Goal: Task Accomplishment & Management: Manage account settings

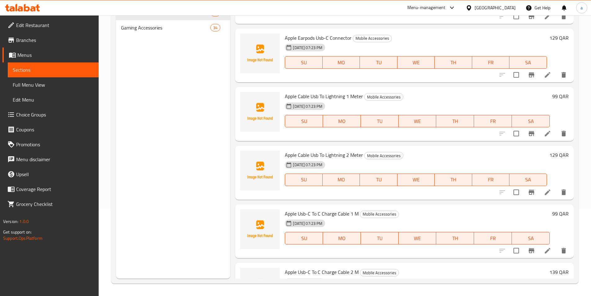
scroll to position [799, 0]
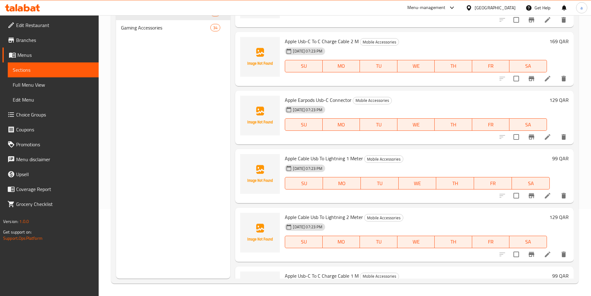
click at [507, 165] on div "[DATE] 07:23 PM SU MO TU WE TH FR SA" at bounding box center [418, 179] width 270 height 34
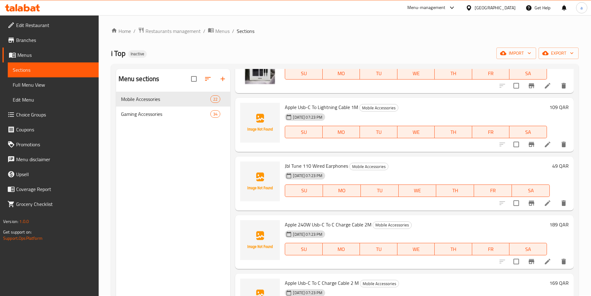
scroll to position [0, 0]
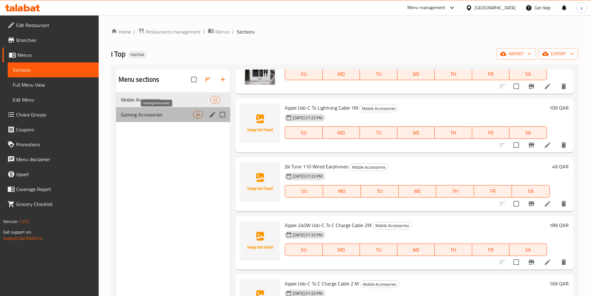
click at [173, 114] on span "Gaming Accessories" at bounding box center [157, 114] width 72 height 7
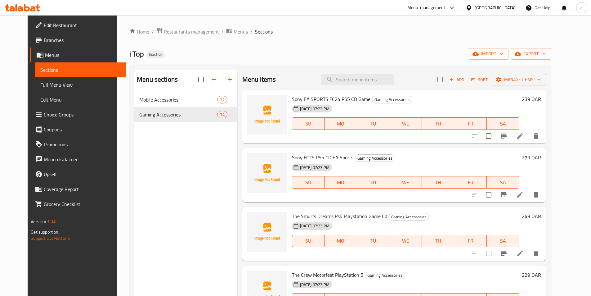
click at [298, 101] on span "Sony EA SPORTS FC24 PS5 CD Game" at bounding box center [331, 98] width 79 height 9
copy h6 "Sony EA SPORTS FC24 PS5 CD Game"
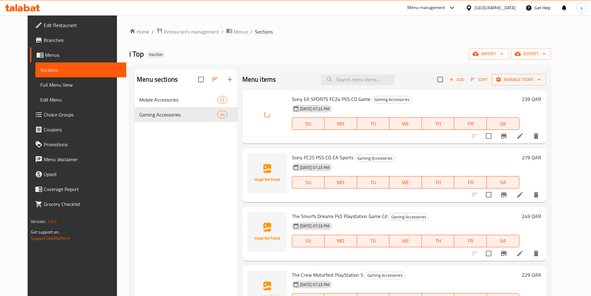
click at [305, 158] on span "Sony FC25 PS5 CD EA Sports" at bounding box center [322, 157] width 61 height 9
copy h6 "Sony FC25 PS5 CD EA Sports"
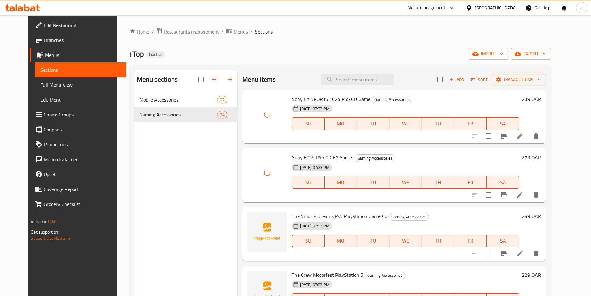
click at [316, 217] on span "The Smurfs Dreams Ps5 Playstation Game Cd" at bounding box center [339, 215] width 95 height 9
copy h6 "The Smurfs Dreams Ps5 Playstation Game Cd"
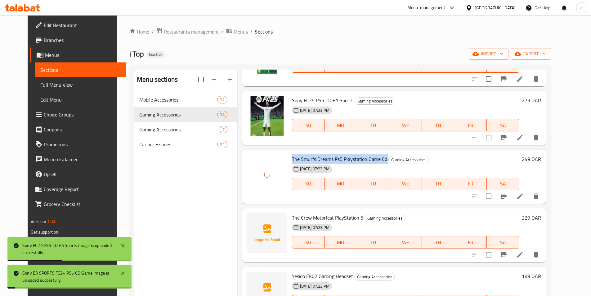
scroll to position [124, 0]
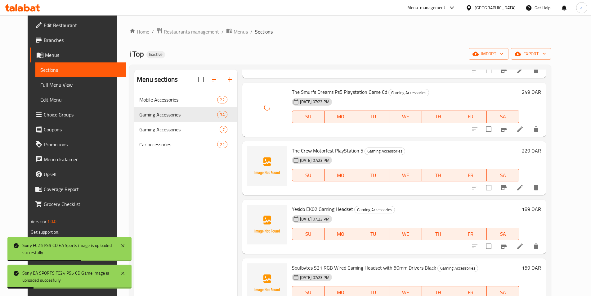
click at [313, 151] on span "The Crew Motorfest PlayStation 5" at bounding box center [327, 150] width 71 height 9
copy h6 "The Crew Motorfest PlayStation 5"
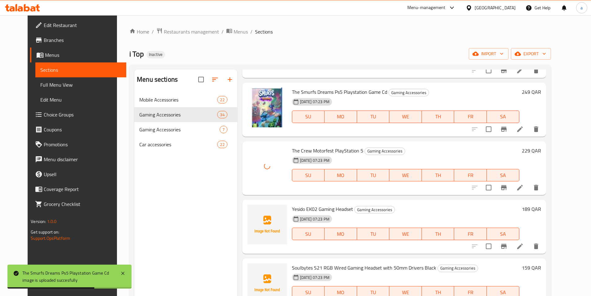
click at [311, 207] on span "Yesido EK02 Gaming Headset" at bounding box center [322, 208] width 61 height 9
copy h6 "Yesido EK02 Gaming Headset"
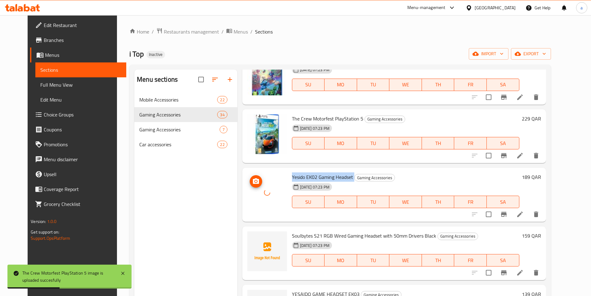
scroll to position [186, 0]
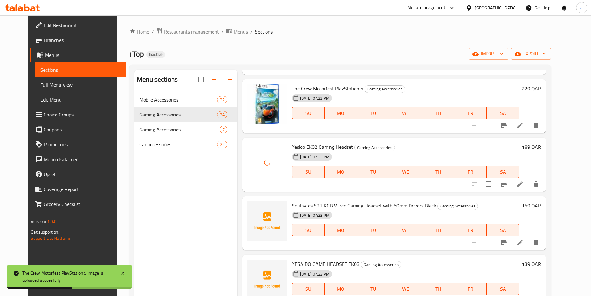
click at [326, 204] on span "Soulbytes S21 RGB Wired Gaming Headset with 50mm Drivers Black" at bounding box center [364, 205] width 144 height 9
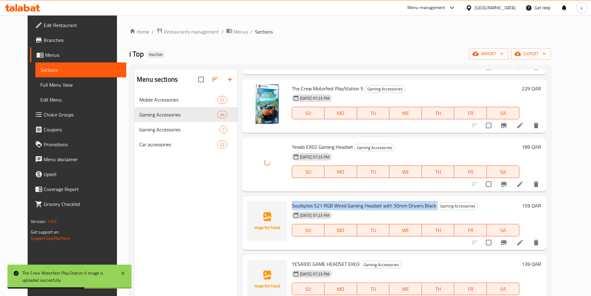
click at [326, 204] on span "Soulbytes S21 RGB Wired Gaming Headset with 50mm Drivers Black" at bounding box center [364, 205] width 144 height 9
copy h6 "Soulbytes S21 RGB Wired Gaming Headset with 50mm Drivers Black"
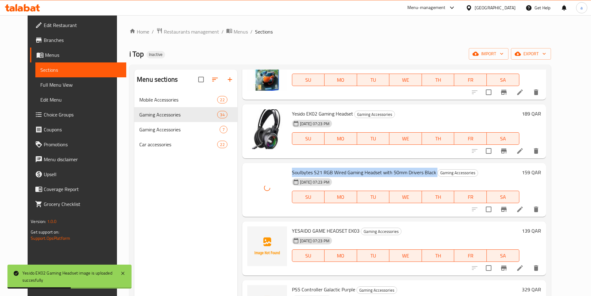
scroll to position [279, 0]
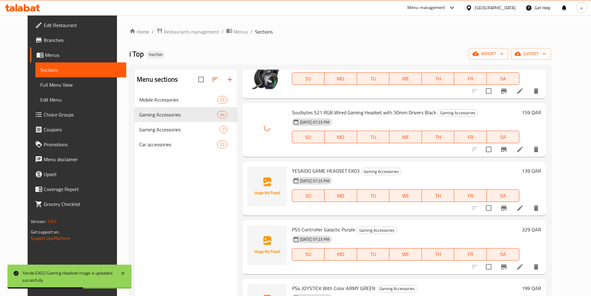
click at [319, 169] on span "YESAIDO GAME HEADSET EK03" at bounding box center [326, 170] width 68 height 9
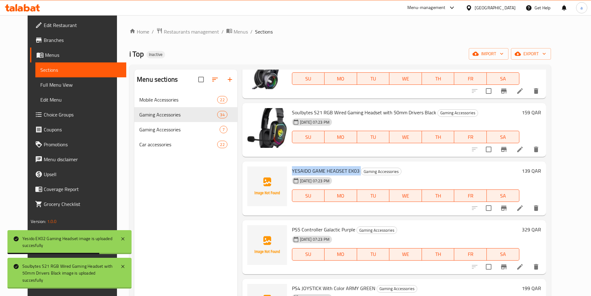
copy h6 "YESAIDO GAME HEADSET EK03"
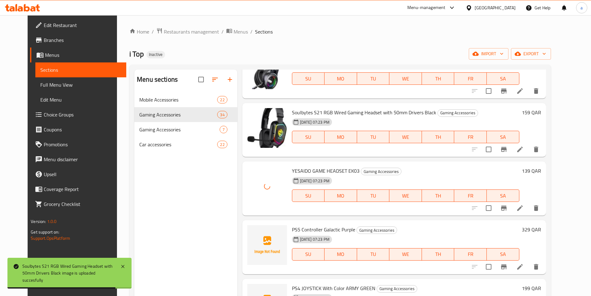
click at [302, 227] on span "PS5 Controller Galactic Purple" at bounding box center [323, 229] width 63 height 9
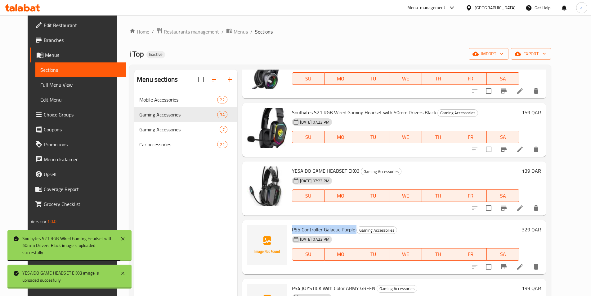
click at [302, 227] on span "PS5 Controller Galactic Purple" at bounding box center [323, 229] width 63 height 9
copy h6 "PS5 Controller Galactic Purple"
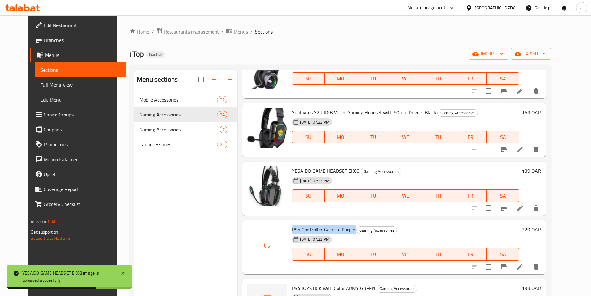
scroll to position [373, 0]
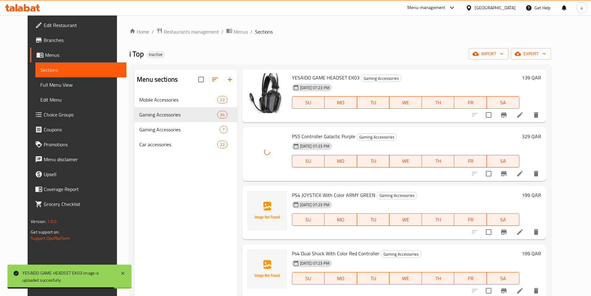
click at [318, 192] on span "PS4 JOYSTICK With Color ARMY GREEN" at bounding box center [334, 194] width 84 height 9
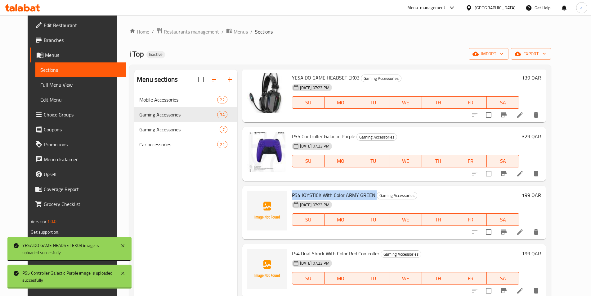
copy h6 "PS4 JOYSTICK With Color ARMY GREEN"
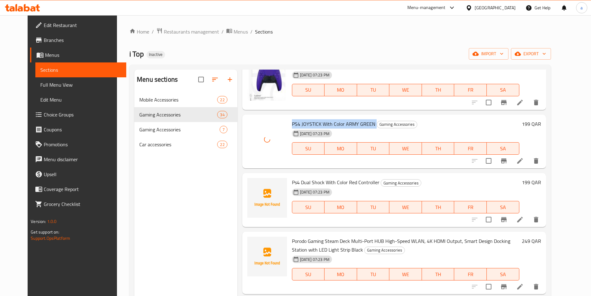
scroll to position [466, 0]
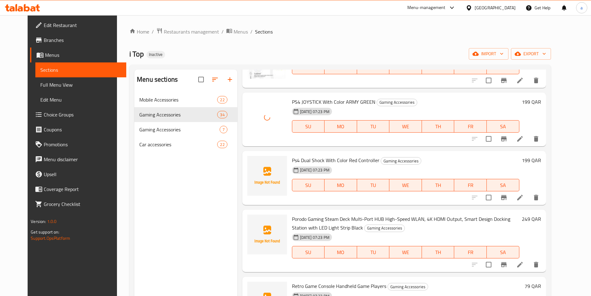
click at [305, 159] on span "Ps4 Dual Shock With Color Red Controller" at bounding box center [336, 160] width 88 height 9
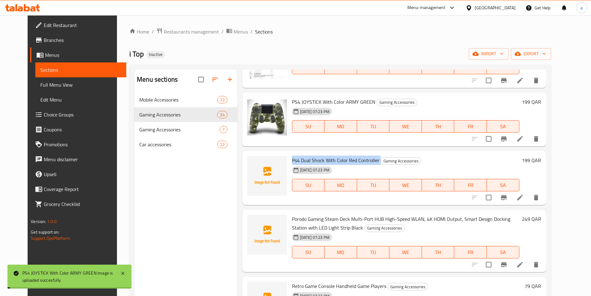
click at [305, 159] on span "Ps4 Dual Shock With Color Red Controller" at bounding box center [336, 160] width 88 height 9
copy h6 "Ps4 Dual Shock With Color Red Controller"
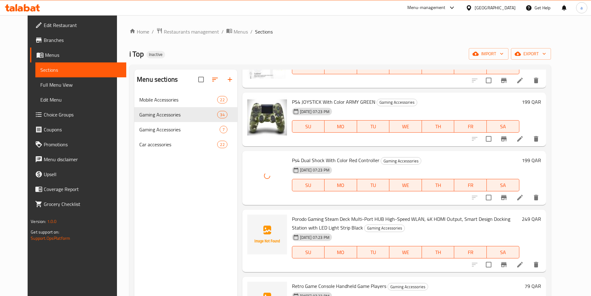
click at [322, 216] on span "Porodo Gaming Steam Deck Multi-Port HUB High-Speed WLAN, 4K HDMI Output, Smart …" at bounding box center [401, 223] width 219 height 18
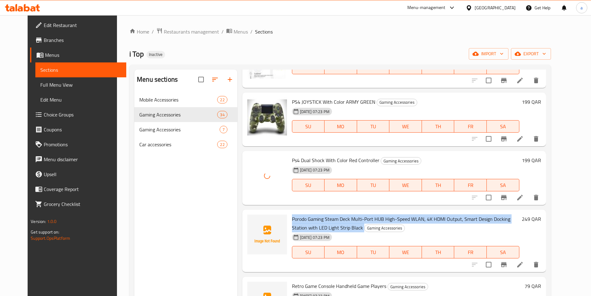
click at [322, 216] on span "Porodo Gaming Steam Deck Multi-Port HUB High-Speed WLAN, 4K HDMI Output, Smart …" at bounding box center [401, 223] width 219 height 18
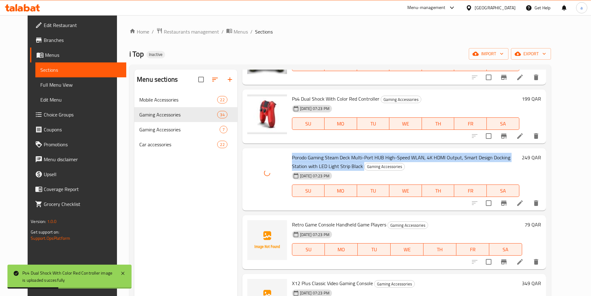
scroll to position [528, 0]
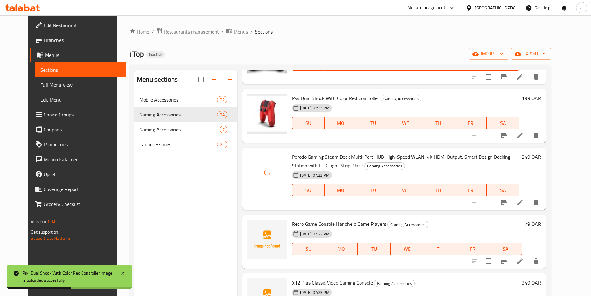
click at [328, 220] on span "Retro Game Console Handheld Game Players" at bounding box center [339, 223] width 94 height 9
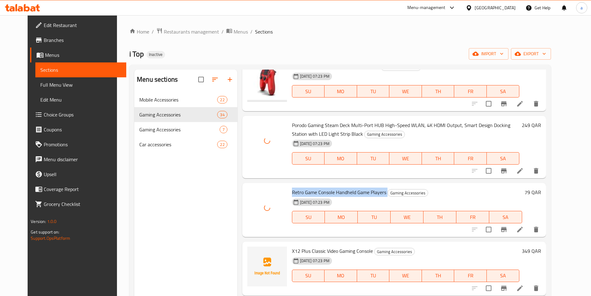
scroll to position [590, 0]
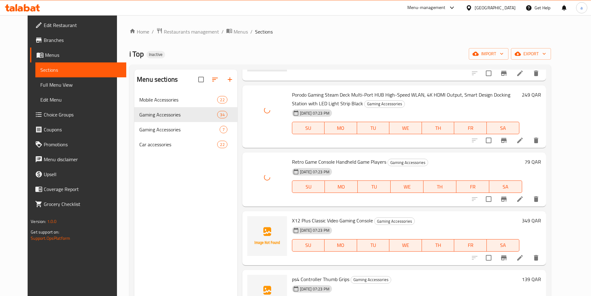
click at [319, 219] on span "X12 Plus Classic Video Gaming Console" at bounding box center [332, 220] width 81 height 9
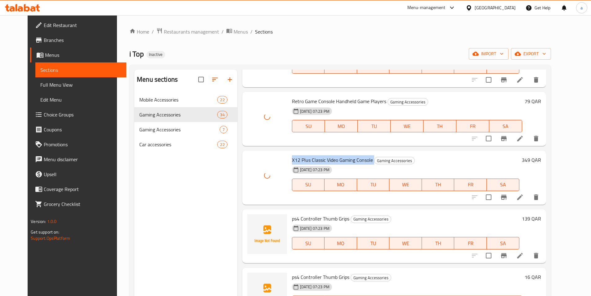
scroll to position [652, 0]
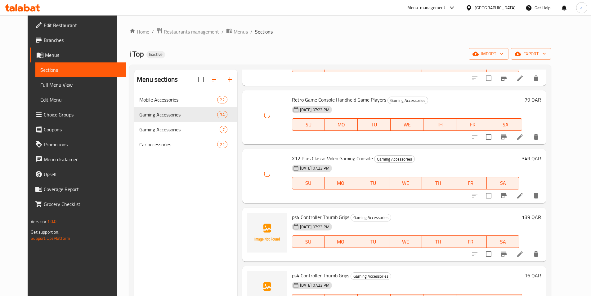
click at [316, 215] on span "ps4 Controller Thumb Grips" at bounding box center [320, 216] width 57 height 9
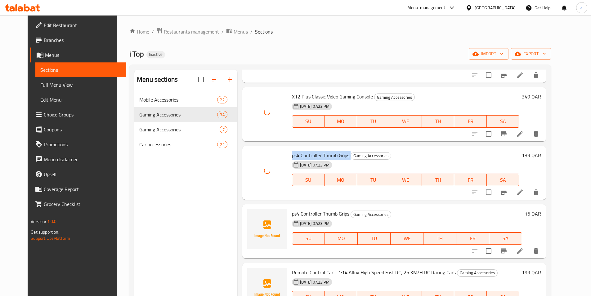
scroll to position [714, 0]
click at [300, 214] on span "ps4 Controller Thumb Grips" at bounding box center [320, 213] width 57 height 9
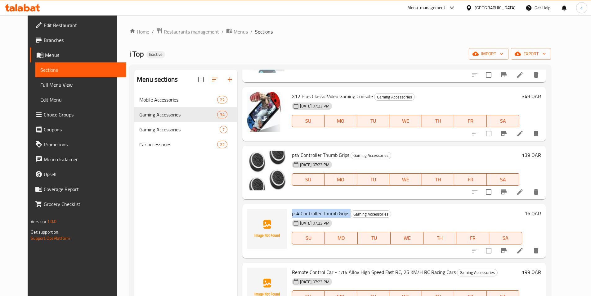
click at [523, 190] on icon at bounding box center [521, 192] width 6 height 6
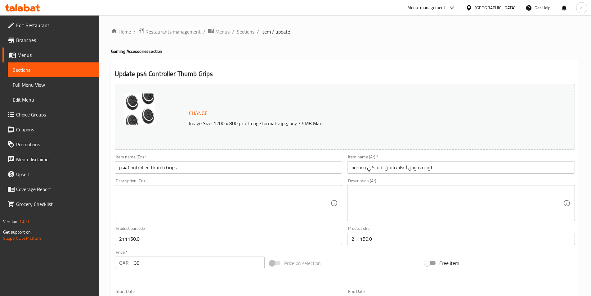
click at [174, 167] on input "ps4 Controller Thumb Grips" at bounding box center [229, 167] width 228 height 12
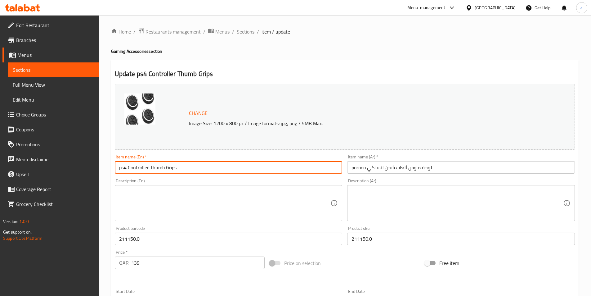
click at [174, 167] on input "ps4 Controller Thumb Grips" at bounding box center [229, 167] width 228 height 12
paste input "orodo wireless charging gaming mouse pad"
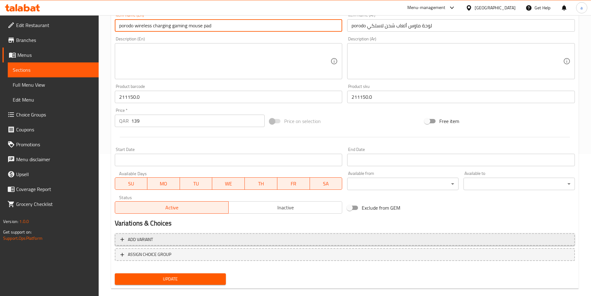
scroll to position [152, 0]
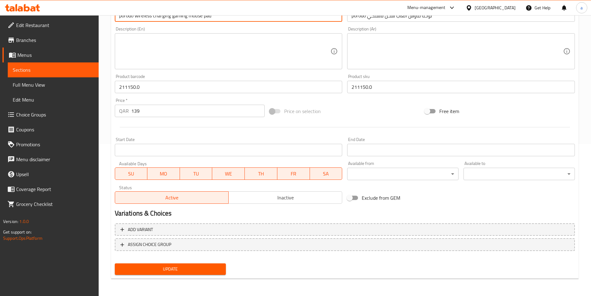
type input "porodo wireless charging gaming mouse pad"
click at [178, 271] on span "Update" at bounding box center [171, 269] width 102 height 8
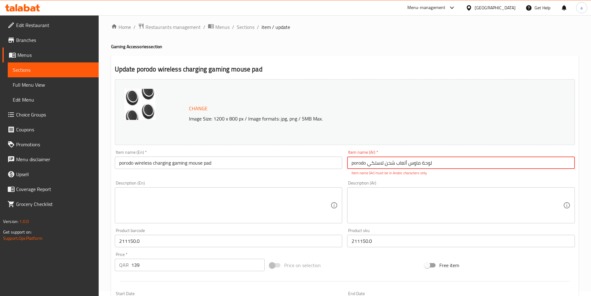
scroll to position [0, 0]
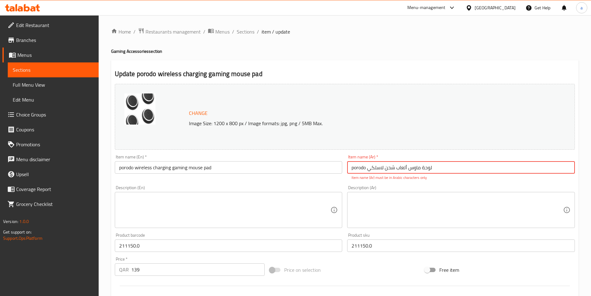
click at [356, 170] on input "porodo لوحة ماوس ألعاب شحن لاسلكي" at bounding box center [461, 167] width 228 height 12
click at [256, 154] on div "Item name (En)   * porodo wireless charging gaming mouse pad Item name (En) *" at bounding box center [228, 167] width 233 height 31
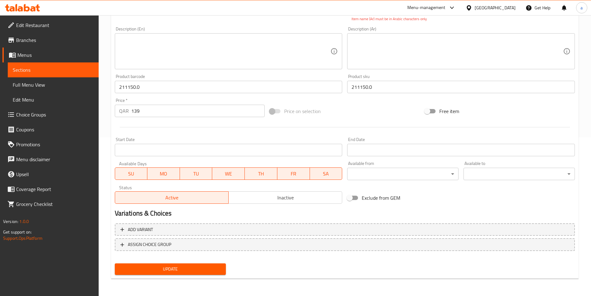
scroll to position [3, 0]
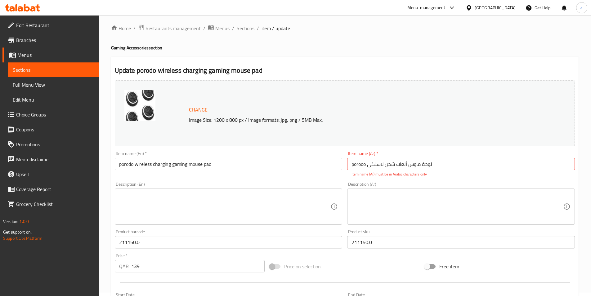
click at [356, 168] on input "porodo لوحة ماوس ألعاب شحن لاسلكي" at bounding box center [461, 164] width 228 height 12
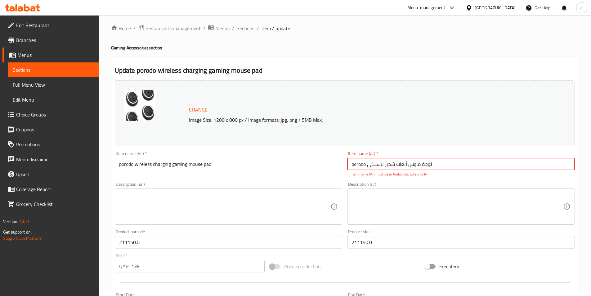
click at [356, 168] on input "porodo لوحة ماوس ألعاب شحن لاسلكي" at bounding box center [461, 164] width 228 height 12
click at [458, 70] on h2 "Update porodo wireless charging gaming mouse pad" at bounding box center [345, 70] width 460 height 9
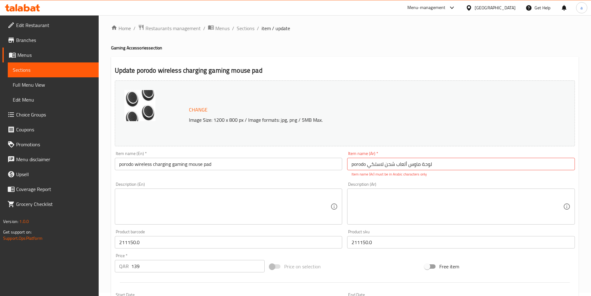
click at [42, 70] on span "Sections" at bounding box center [53, 69] width 81 height 7
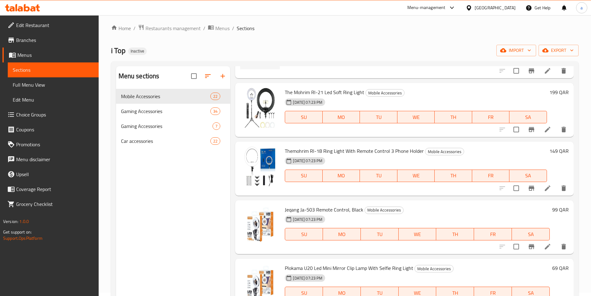
scroll to position [62, 0]
click at [171, 114] on span "Gaming Accessories" at bounding box center [157, 110] width 72 height 7
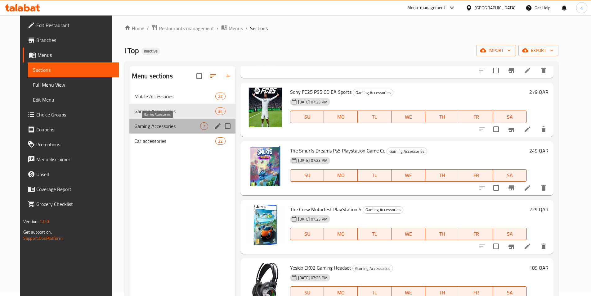
click at [175, 126] on span "Gaming Accessories" at bounding box center [167, 125] width 66 height 7
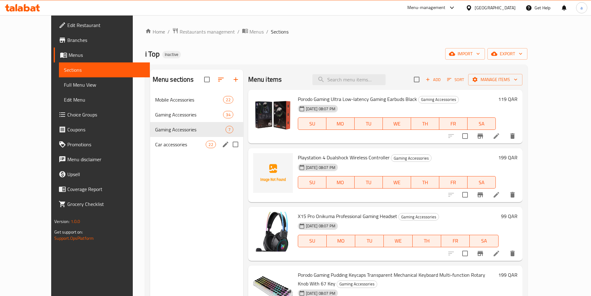
click at [150, 136] on div "Gaming Accessories 7" at bounding box center [196, 129] width 93 height 15
click at [155, 141] on span "Car accessories" at bounding box center [180, 144] width 51 height 7
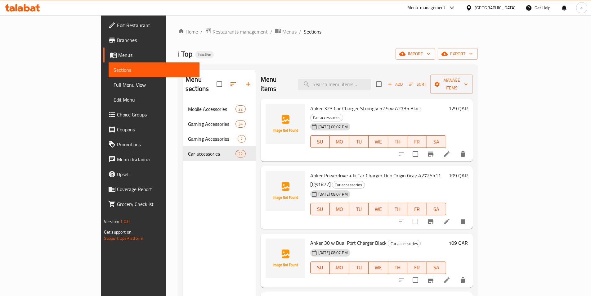
click at [183, 195] on div "Menu sections Mobile Accessories 22 Gaming Accessories 34 Gaming Accessories 7 …" at bounding box center [219, 218] width 73 height 296
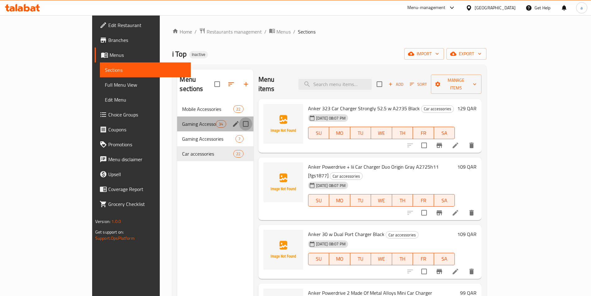
click at [239, 117] on input "Menu sections" at bounding box center [245, 123] width 13 height 13
checkbox input "true"
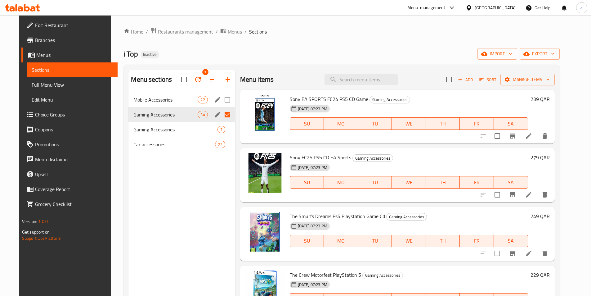
click at [225, 97] on input "Menu sections" at bounding box center [227, 99] width 13 height 13
checkbox input "true"
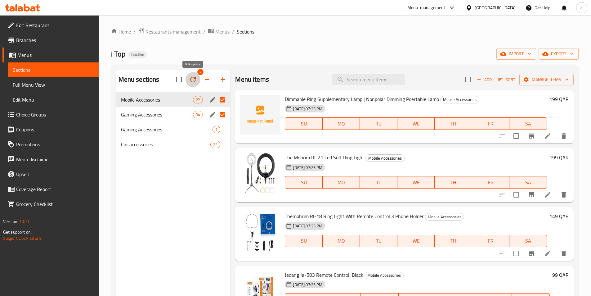
click at [195, 79] on icon "button" at bounding box center [193, 80] width 6 height 6
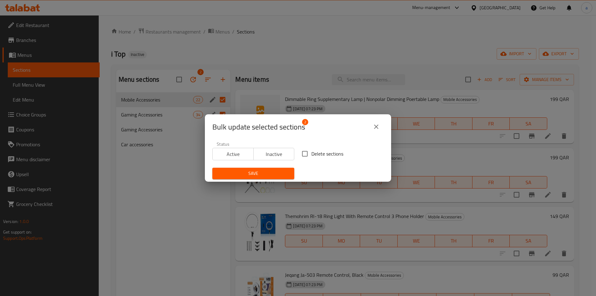
click at [307, 156] on input "Delete sections" at bounding box center [304, 153] width 13 height 13
checkbox input "true"
click at [267, 173] on span "Save" at bounding box center [253, 174] width 72 height 8
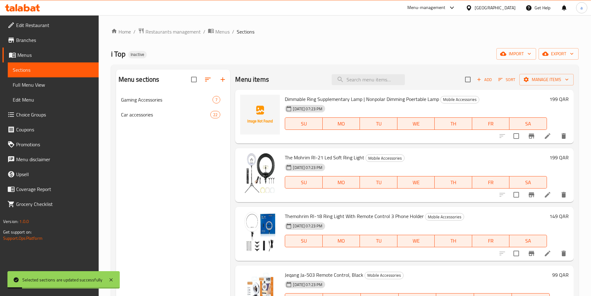
click at [175, 162] on div "Menu sections Gaming Accessories 7 Car accessories 22" at bounding box center [173, 218] width 115 height 296
click at [428, 23] on div "Home / Restaurants management / Menus / Sections i Top Inactive import export M…" at bounding box center [345, 199] width 493 height 368
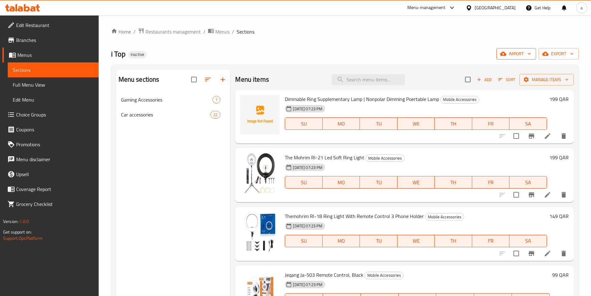
click at [528, 54] on icon "button" at bounding box center [530, 54] width 6 height 6
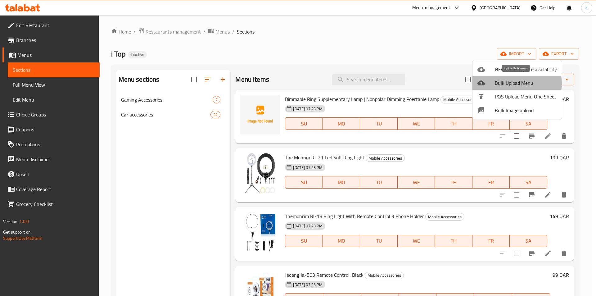
click at [514, 84] on span "Bulk Upload Menu" at bounding box center [526, 82] width 62 height 7
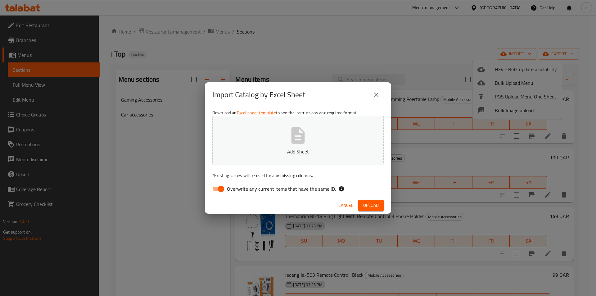
click at [223, 189] on input "Overwrite any current items that have the same ID." at bounding box center [220, 189] width 35 height 12
checkbox input "false"
click at [300, 133] on icon "button" at bounding box center [298, 135] width 20 height 20
click at [368, 205] on span "Upload" at bounding box center [371, 206] width 16 height 8
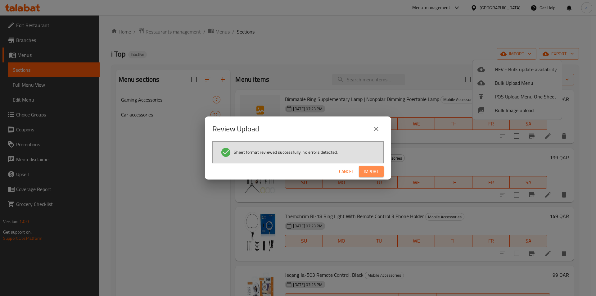
click at [369, 175] on span "Import" at bounding box center [371, 172] width 15 height 8
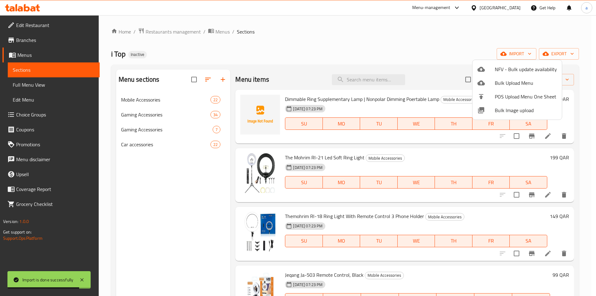
click at [172, 113] on div at bounding box center [298, 148] width 596 height 296
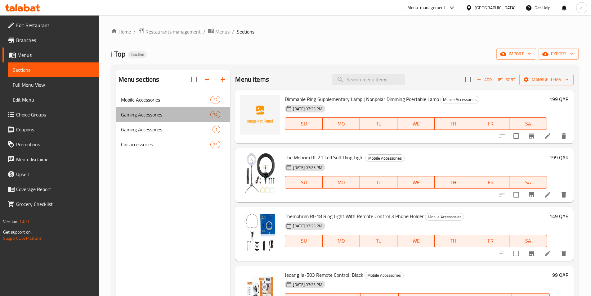
click at [181, 118] on div "Gaming Accessories 34" at bounding box center [173, 114] width 115 height 15
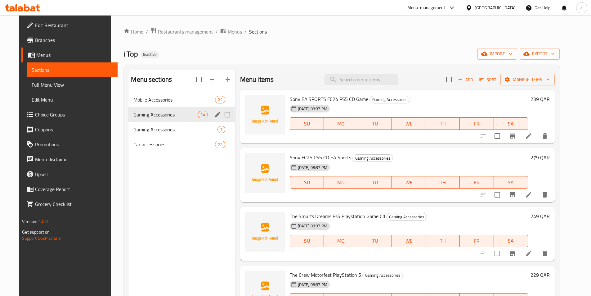
click at [183, 119] on div "Gaming Accessories 34" at bounding box center [182, 114] width 106 height 15
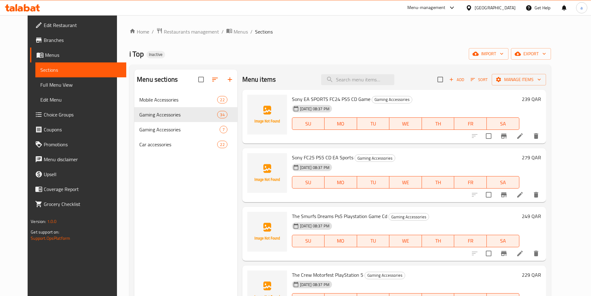
click at [310, 98] on span "Sony EA SPORTS FC24 PS5 CD Game" at bounding box center [331, 98] width 79 height 9
click at [323, 160] on span "Sony FC25 PS5 CD EA Sports" at bounding box center [322, 157] width 61 height 9
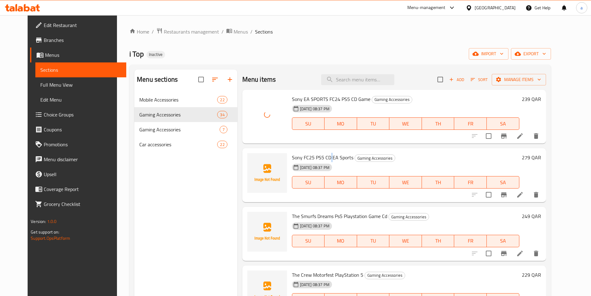
click at [323, 160] on span "Sony FC25 PS5 CD EA Sports" at bounding box center [322, 157] width 61 height 9
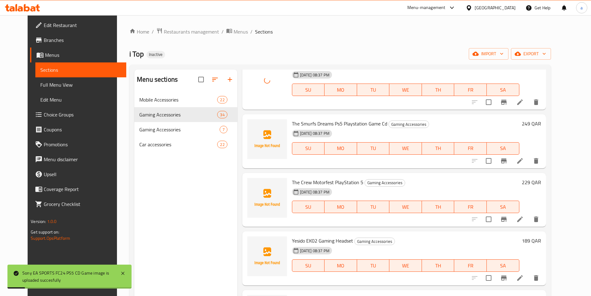
scroll to position [93, 0]
click at [327, 121] on span "The Smurfs Dreams Ps5 Playstation Game Cd" at bounding box center [339, 122] width 95 height 9
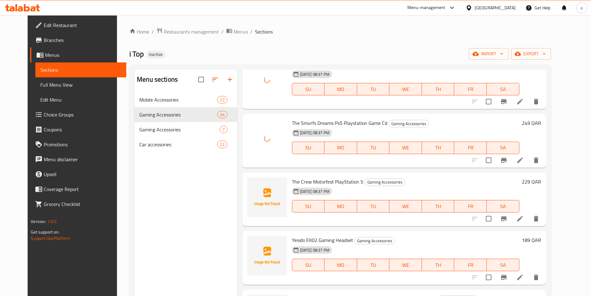
click at [315, 183] on span "The Crew Motorfest PlayStation 5" at bounding box center [327, 181] width 71 height 9
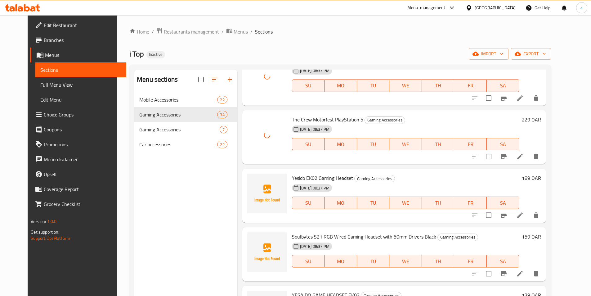
click at [309, 178] on span "Yesido EK02 Gaming Headset" at bounding box center [322, 177] width 61 height 9
click at [300, 237] on span "Soulbytes S21 RGB Wired Gaming Headset with 50mm Drivers Black" at bounding box center [364, 236] width 144 height 9
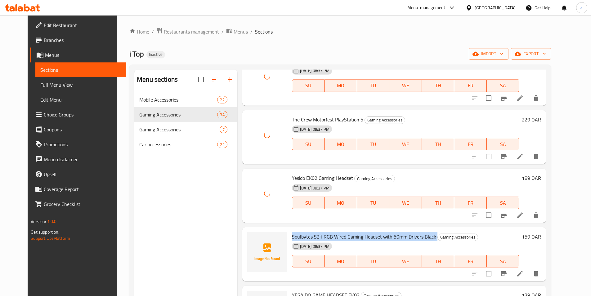
click at [300, 237] on span "Soulbytes S21 RGB Wired Gaming Headset with 50mm Drivers Black" at bounding box center [364, 236] width 144 height 9
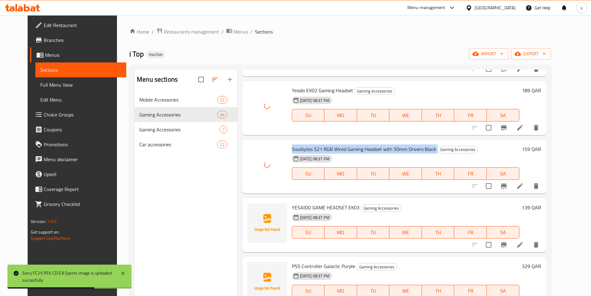
scroll to position [248, 0]
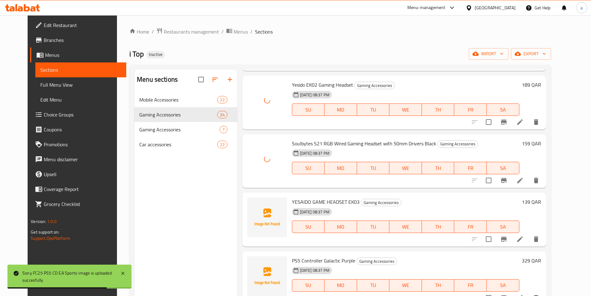
click at [316, 202] on span "YESAIDO GAME HEADSET EK03" at bounding box center [326, 201] width 68 height 9
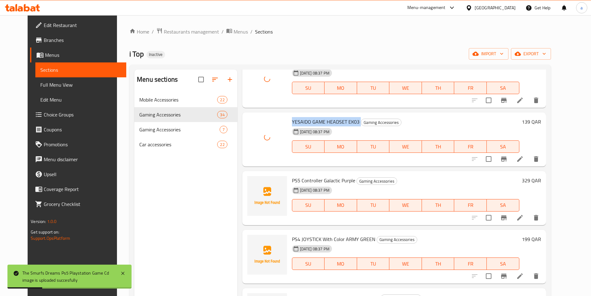
scroll to position [342, 0]
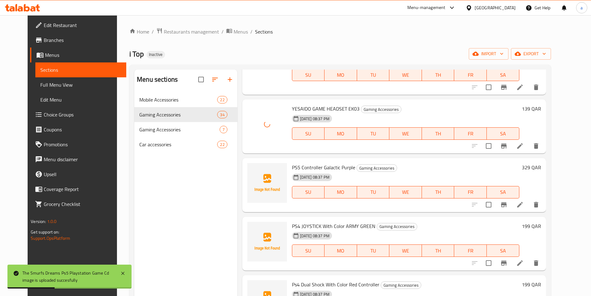
click at [300, 165] on span "PS5 Controller Galactic Purple" at bounding box center [323, 167] width 63 height 9
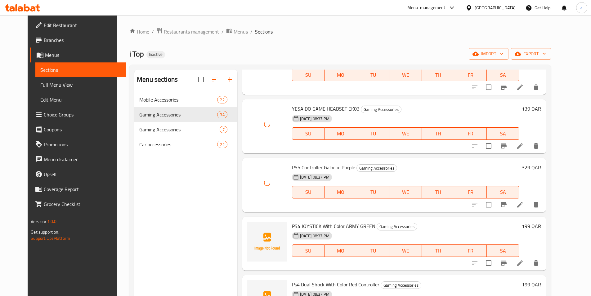
click at [311, 224] on span "PS4 JOYSTICK With Color ARMY GREEN" at bounding box center [334, 225] width 84 height 9
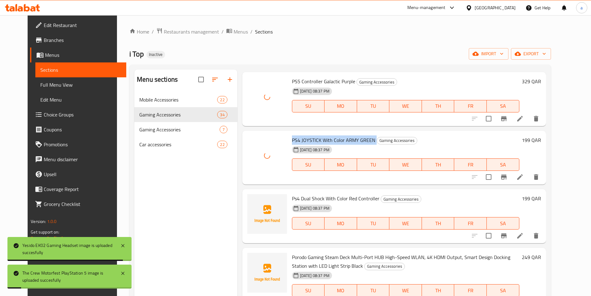
scroll to position [435, 0]
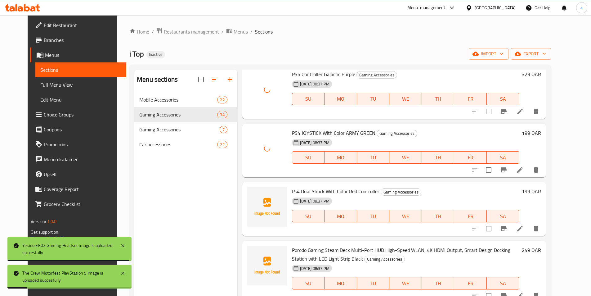
click at [316, 191] on span "Ps4 Dual Shock With Color Red Controller" at bounding box center [336, 191] width 88 height 9
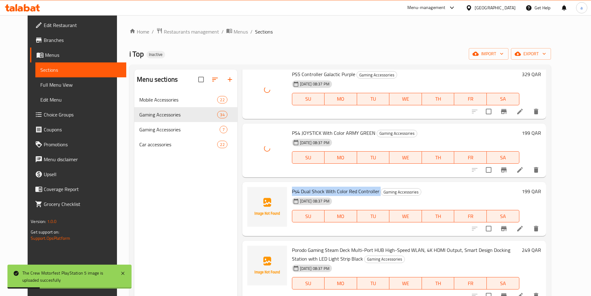
click at [316, 191] on span "Ps4 Dual Shock With Color Red Controller" at bounding box center [336, 191] width 88 height 9
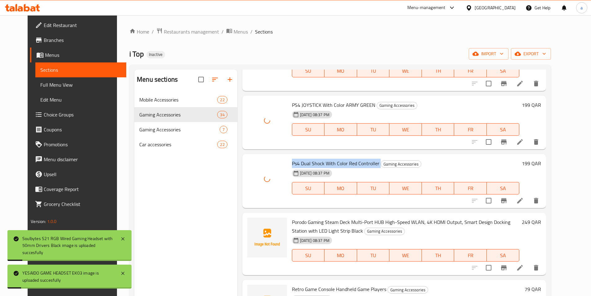
scroll to position [497, 0]
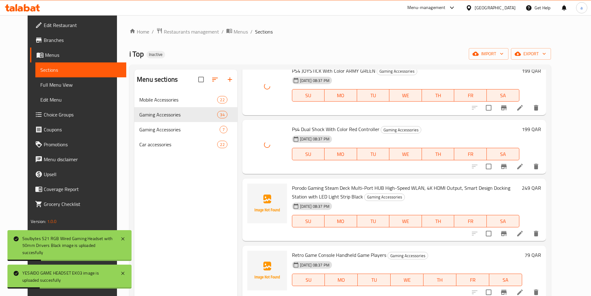
click at [318, 185] on span "Porodo Gaming Steam Deck Multi-Port HUB High-Speed WLAN, 4K HDMI Output, Smart …" at bounding box center [401, 192] width 219 height 18
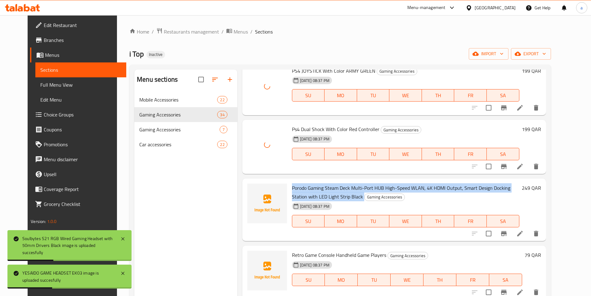
click at [318, 185] on span "Porodo Gaming Steam Deck Multi-Port HUB High-Speed WLAN, 4K HDMI Output, Smart …" at bounding box center [401, 192] width 219 height 18
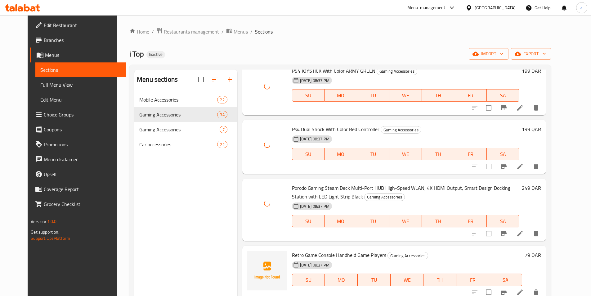
click at [311, 255] on span "Retro Game Console Handheld Game Players" at bounding box center [339, 254] width 94 height 9
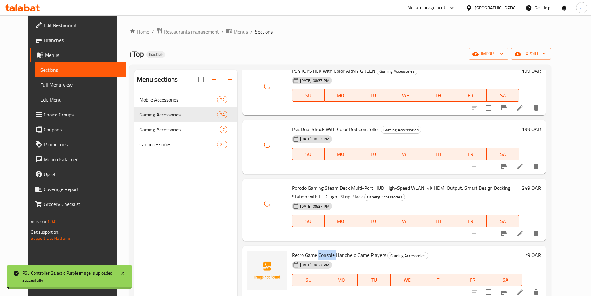
click at [311, 255] on span "Retro Game Console Handheld Game Players" at bounding box center [339, 254] width 94 height 9
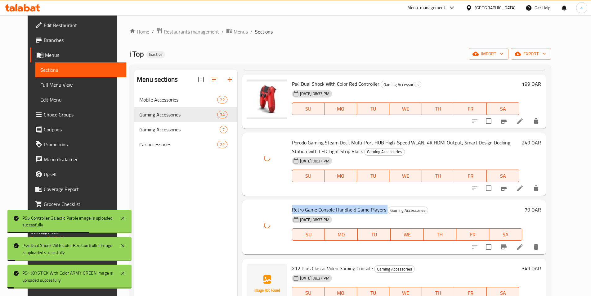
scroll to position [590, 0]
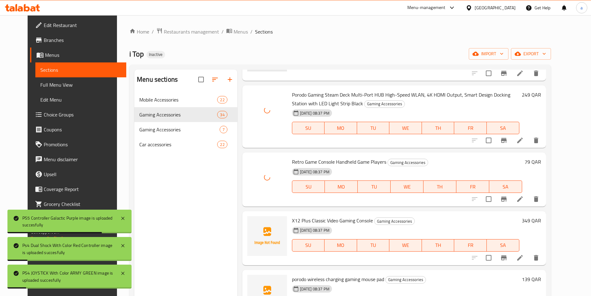
click at [323, 220] on span "X12 Plus Classic Video Gaming Console" at bounding box center [332, 220] width 81 height 9
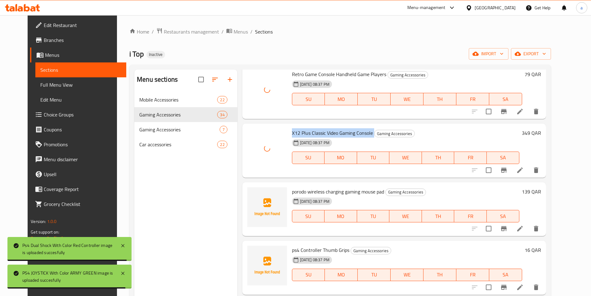
scroll to position [683, 0]
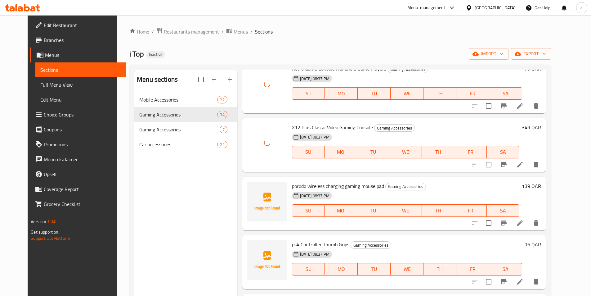
click at [312, 188] on span "porodo wireless charging gaming mouse pad" at bounding box center [338, 185] width 92 height 9
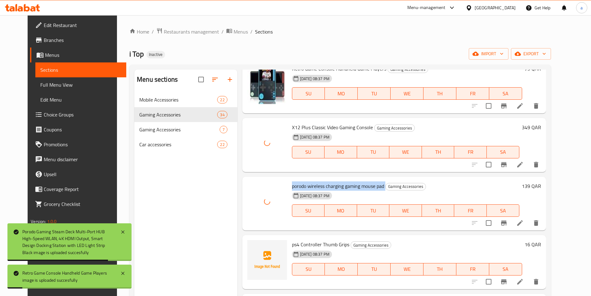
scroll to position [745, 0]
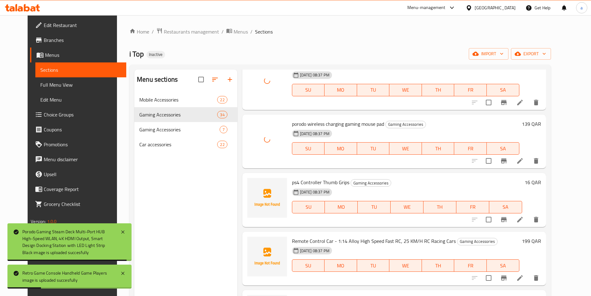
click at [309, 183] on span "ps4 Controller Thumb Grips" at bounding box center [320, 182] width 57 height 9
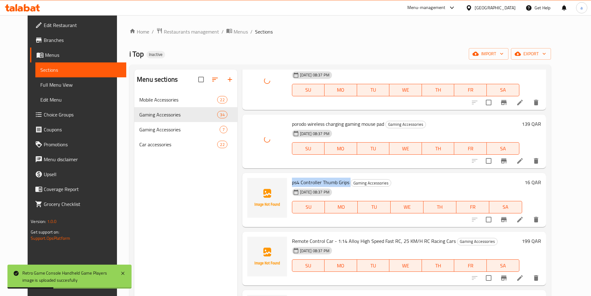
click at [309, 183] on span "ps4 Controller Thumb Grips" at bounding box center [320, 182] width 57 height 9
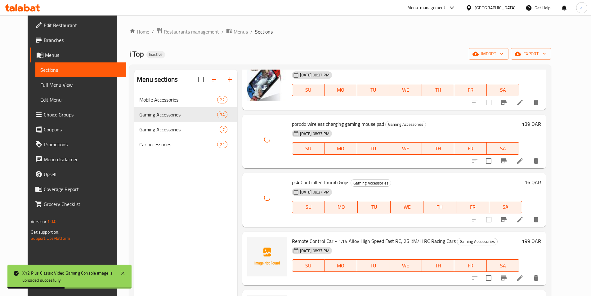
click at [325, 237] on span "Remote Control Car - 1:14 Alloy High Speed Fast RC, 25 KM/H RC Racing Cars" at bounding box center [374, 240] width 164 height 9
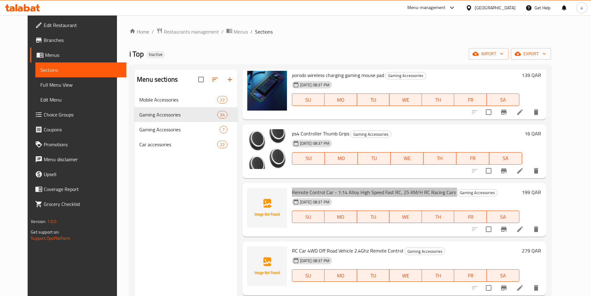
scroll to position [807, 0]
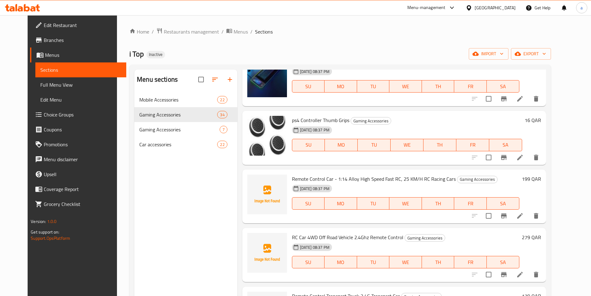
click at [350, 238] on span "RC Car 4WD Off Road Vehicle 2.4Ghz Remote Control" at bounding box center [347, 237] width 111 height 9
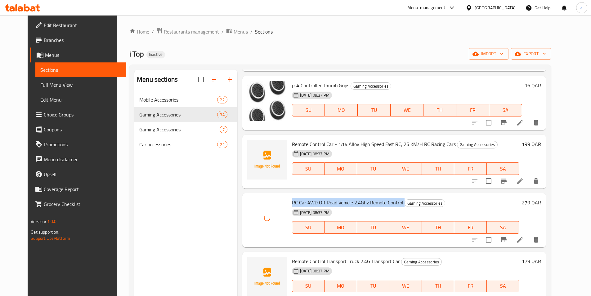
scroll to position [900, 0]
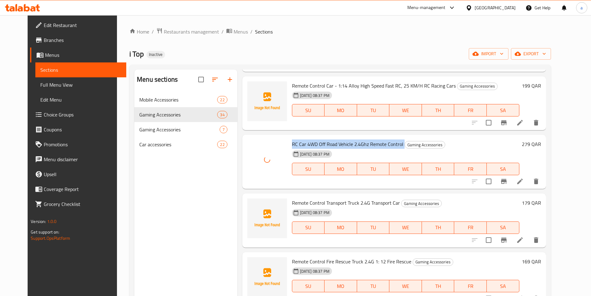
click at [324, 202] on span "Remote Control Transport Truck 2.4G Transport Car" at bounding box center [346, 202] width 108 height 9
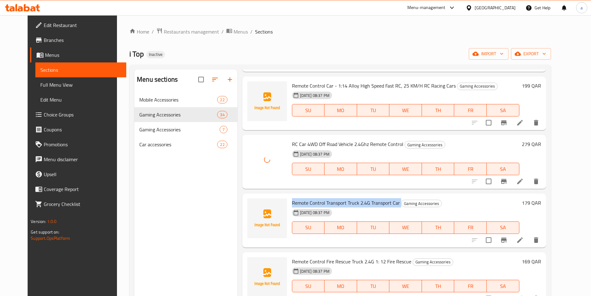
click at [324, 202] on span "Remote Control Transport Truck 2.4G Transport Car" at bounding box center [346, 202] width 108 height 9
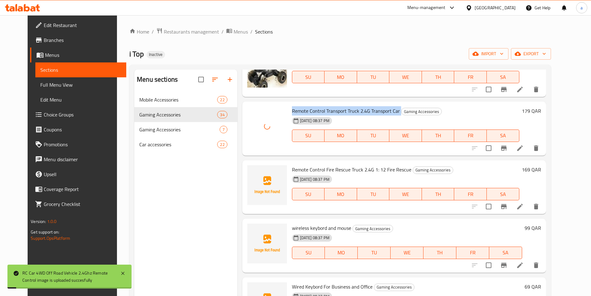
scroll to position [994, 0]
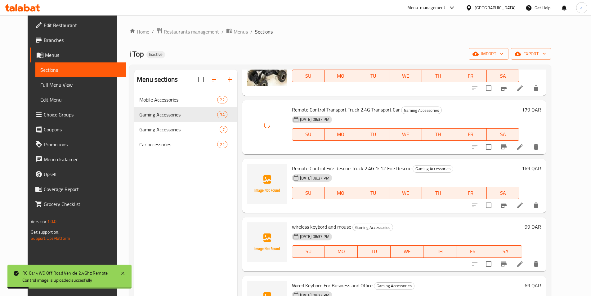
click at [341, 167] on span "Remote Control Fire Rescue Truck 2.4G 1: 12 Fire Rescue" at bounding box center [352, 168] width 120 height 9
click at [321, 225] on span "wireless keybord and mouse" at bounding box center [321, 226] width 59 height 9
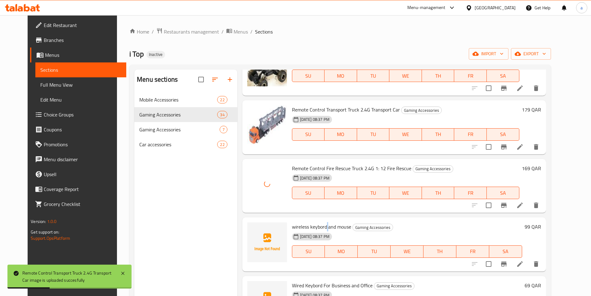
click at [321, 225] on span "wireless keybord and mouse" at bounding box center [321, 226] width 59 height 9
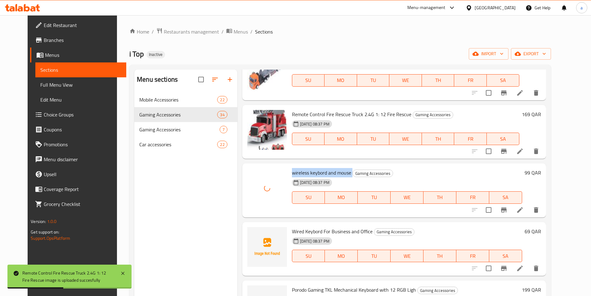
scroll to position [1087, 0]
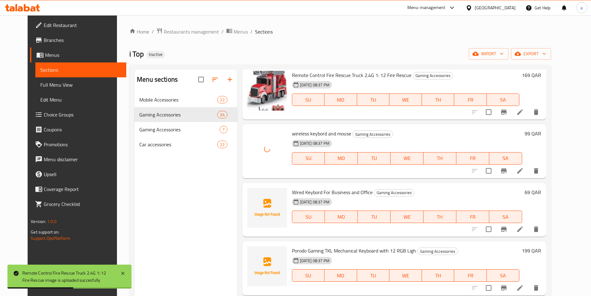
click at [321, 189] on span "Wired Keybord For Business and Office" at bounding box center [332, 192] width 81 height 9
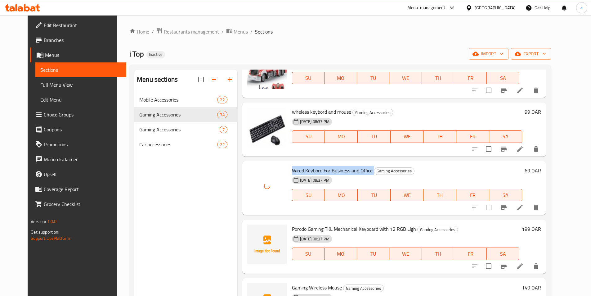
scroll to position [1149, 0]
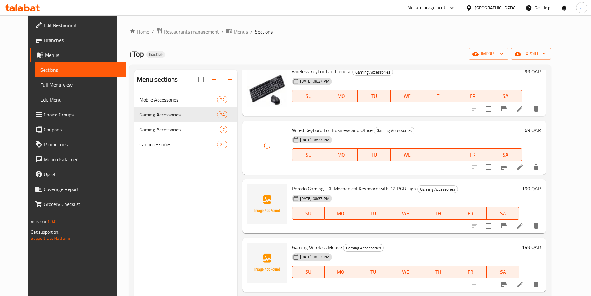
click at [328, 185] on span "Porodo Gaming TKL Mechanical Keyboard with 12 RGB Ligh" at bounding box center [354, 188] width 124 height 9
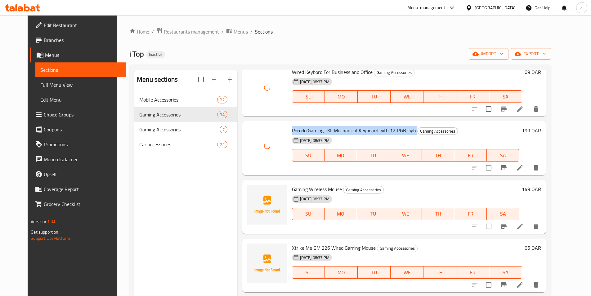
scroll to position [1211, 0]
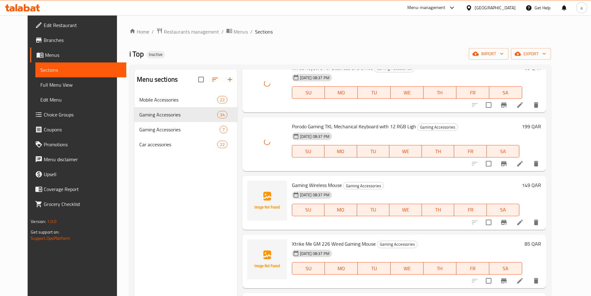
click at [306, 182] on span "Gaming Wireless Mouse" at bounding box center [317, 184] width 50 height 9
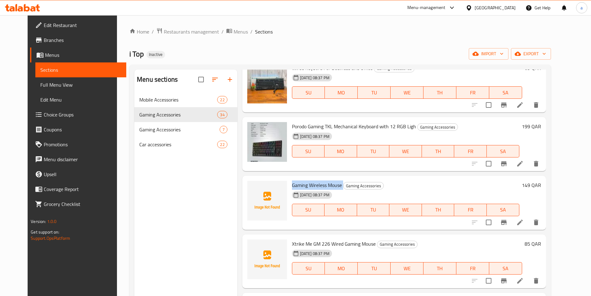
click at [318, 183] on span "Gaming Wireless Mouse" at bounding box center [317, 184] width 50 height 9
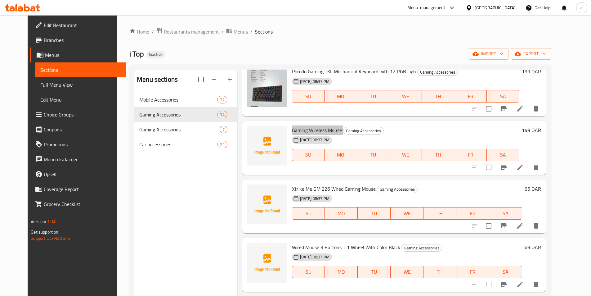
scroll to position [1273, 0]
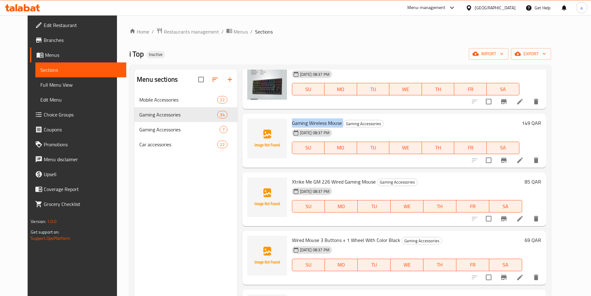
click at [317, 181] on span "Xtrike Me GM 226 Wired Gaming Mouse" at bounding box center [334, 181] width 84 height 9
click at [327, 237] on span "Wired Mouse 3 Buttons + 1 Wheel With Color Black" at bounding box center [346, 239] width 108 height 9
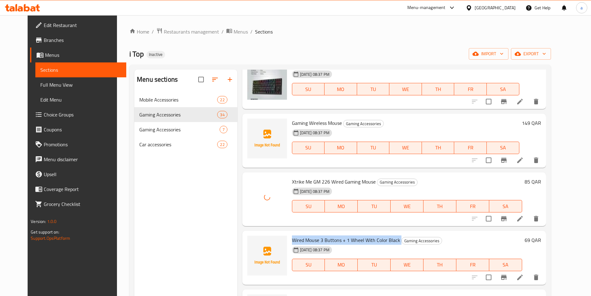
click at [327, 237] on span "Wired Mouse 3 Buttons + 1 Wheel With Color Black" at bounding box center [346, 239] width 108 height 9
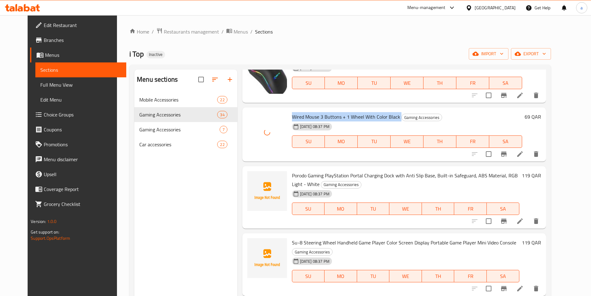
scroll to position [1397, 0]
click at [322, 173] on span "Porodo Gaming PlayStation Portal Charging Dock with Anti Slip Base, Built-in Sa…" at bounding box center [405, 179] width 226 height 18
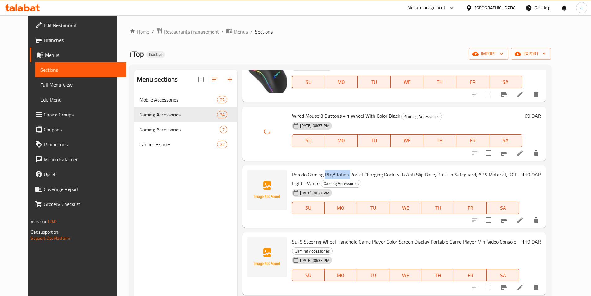
click at [322, 173] on span "Porodo Gaming PlayStation Portal Charging Dock with Anti Slip Base, Built-in Sa…" at bounding box center [405, 179] width 226 height 18
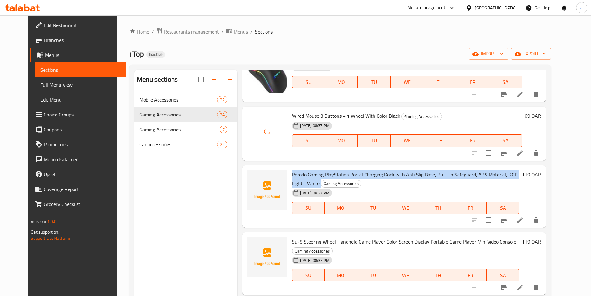
click at [322, 173] on span "Porodo Gaming PlayStation Portal Charging Dock with Anti Slip Base, Built-in Sa…" at bounding box center [405, 179] width 226 height 18
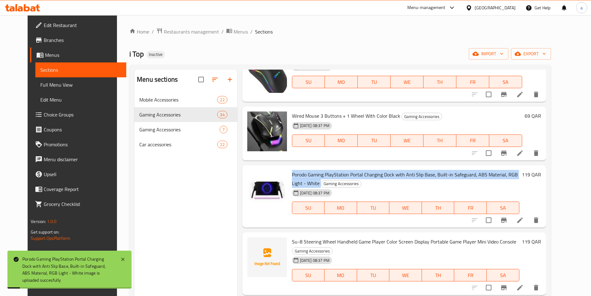
scroll to position [1459, 0]
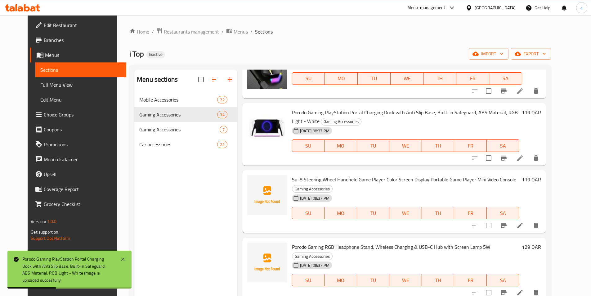
click at [307, 177] on span "Su-8 Steering Wheel Handheld Game Player Color Screen Display Portable Game Pla…" at bounding box center [404, 179] width 224 height 9
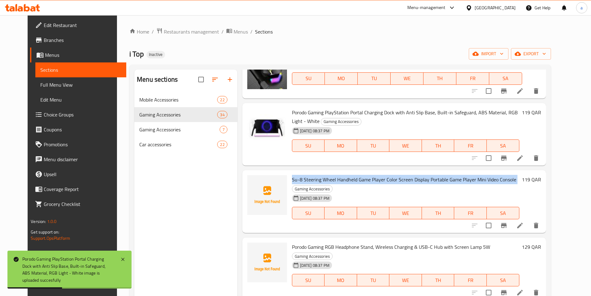
click at [307, 177] on span "Su-8 Steering Wheel Handheld Game Player Color Screen Display Portable Game Pla…" at bounding box center [404, 179] width 224 height 9
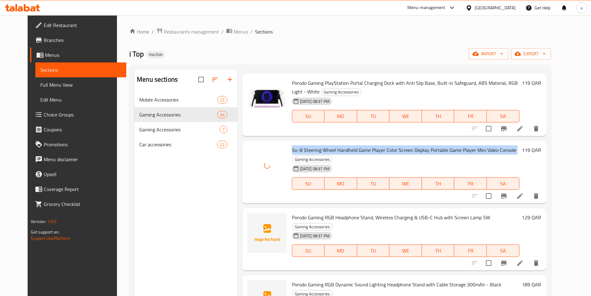
scroll to position [1521, 0]
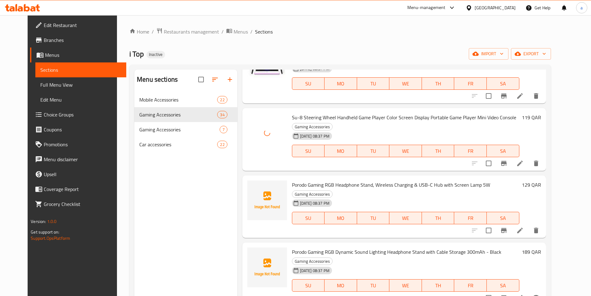
click at [317, 181] on span "Porodo Gaming RGB Headphone Stand, Wireless Charging & USB-C Hub with Screen La…" at bounding box center [391, 184] width 198 height 9
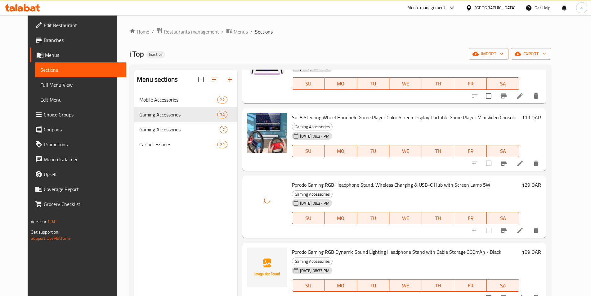
click at [347, 247] on span "Porodo Gaming RGB Dynamic Sound Lighting Headphone Stand with Cable Storage 300…" at bounding box center [397, 251] width 210 height 9
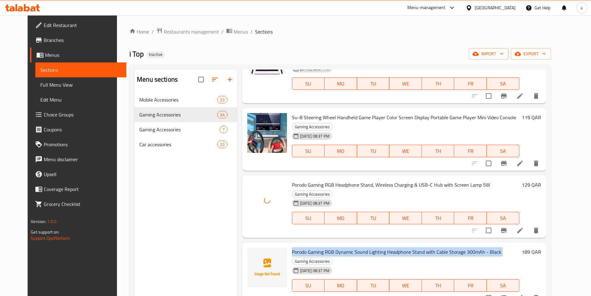
click at [347, 247] on span "Porodo Gaming RGB Dynamic Sound Lighting Headphone Stand with Cable Storage 300…" at bounding box center [397, 251] width 210 height 9
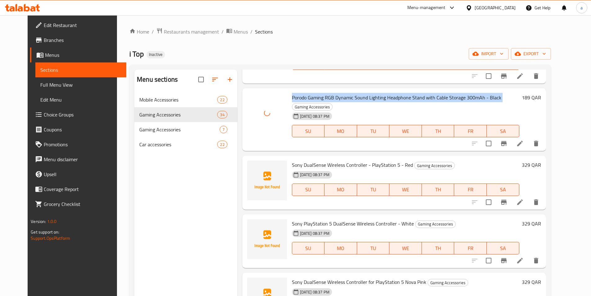
scroll to position [1677, 0]
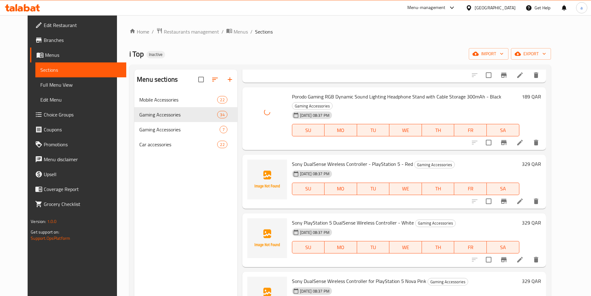
click at [334, 159] on span "Sony DualSense Wireless Controller - PlayStation 5 - Red" at bounding box center [352, 163] width 121 height 9
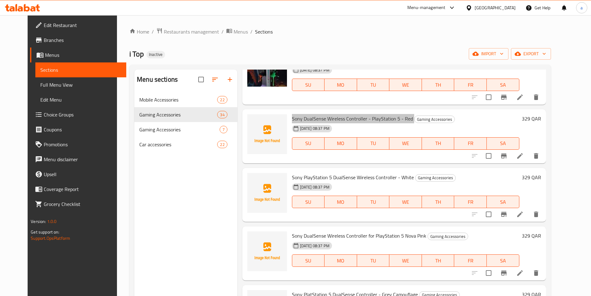
scroll to position [1737, 0]
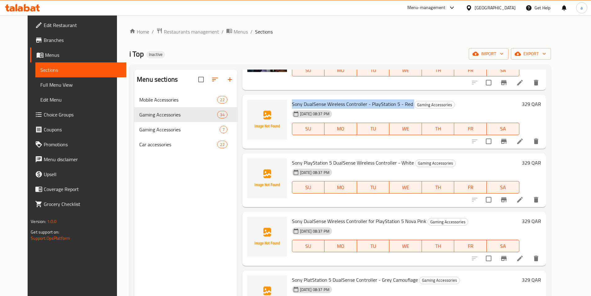
click at [380, 216] on span "Sony DualSense Wireless Controller for PlayStation 5 Nova Pink" at bounding box center [359, 220] width 134 height 9
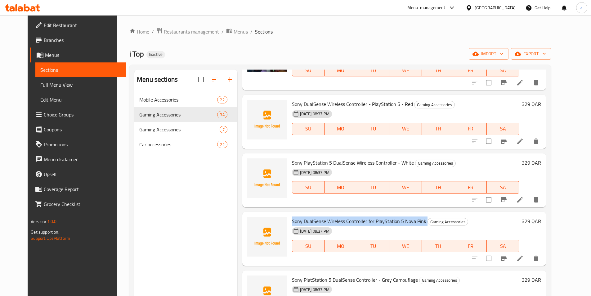
click at [380, 216] on span "Sony DualSense Wireless Controller for PlayStation 5 Nova Pink" at bounding box center [359, 220] width 134 height 9
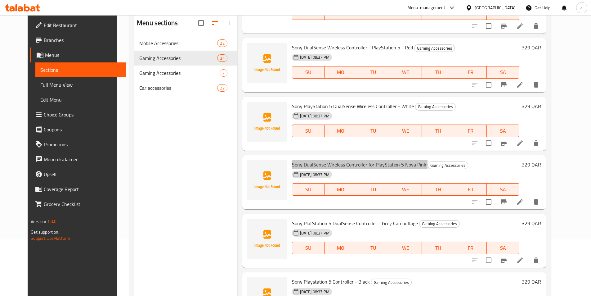
scroll to position [62, 0]
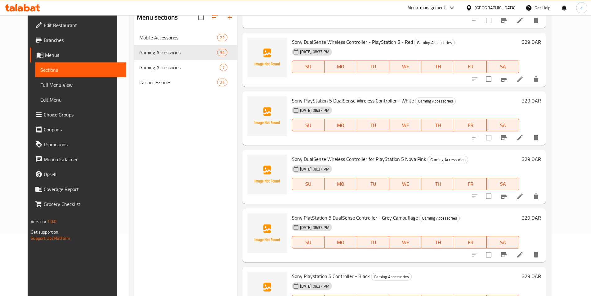
click at [360, 213] on span "Sony PlatStation 5 DualSense Controller - Grey Camouflage" at bounding box center [355, 217] width 126 height 9
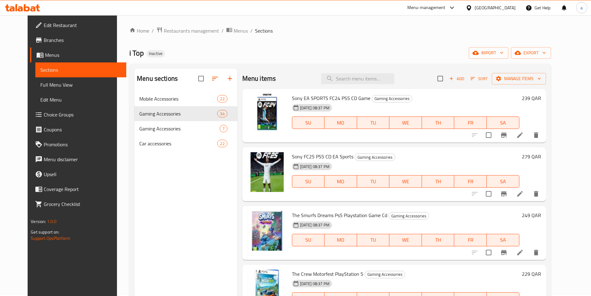
scroll to position [0, 0]
